Goal: Navigation & Orientation: Go to known website

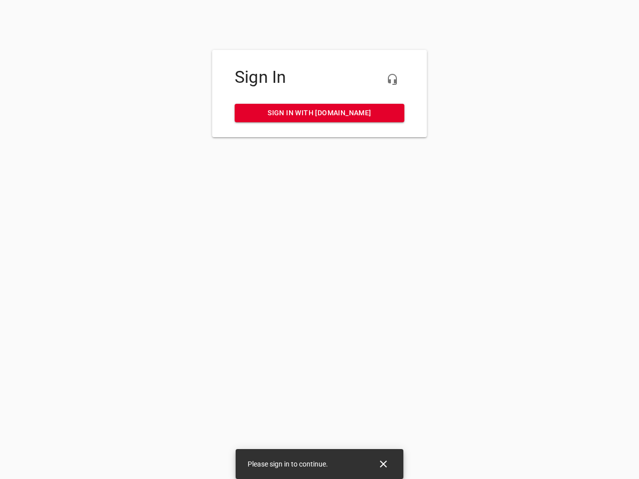
click at [393, 79] on icon "button" at bounding box center [393, 79] width 12 height 12
click at [384, 464] on icon "Close" at bounding box center [383, 464] width 7 height 7
